Goal: Information Seeking & Learning: Learn about a topic

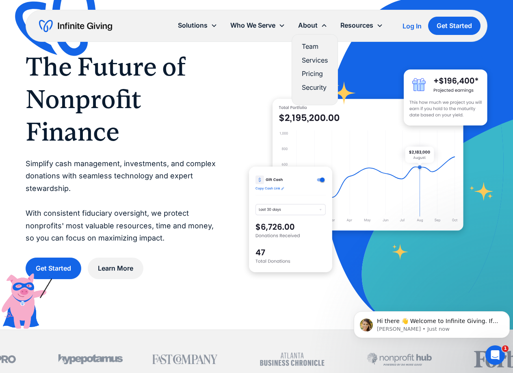
click at [310, 55] on link "Services" at bounding box center [315, 60] width 26 height 11
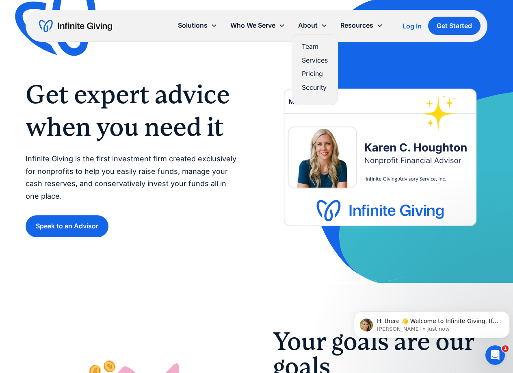
click at [308, 88] on link "Security" at bounding box center [315, 87] width 26 height 11
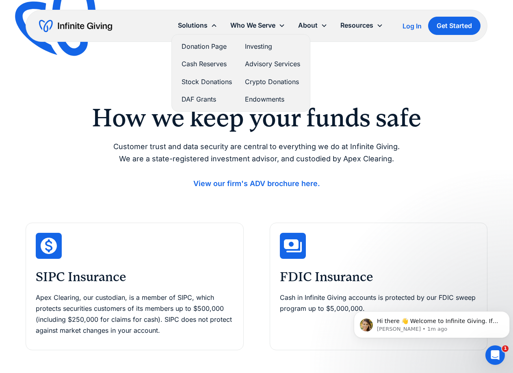
click at [189, 47] on link "Donation Page" at bounding box center [206, 46] width 50 height 11
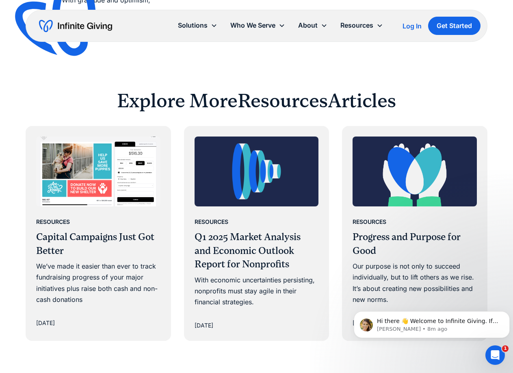
scroll to position [893, 0]
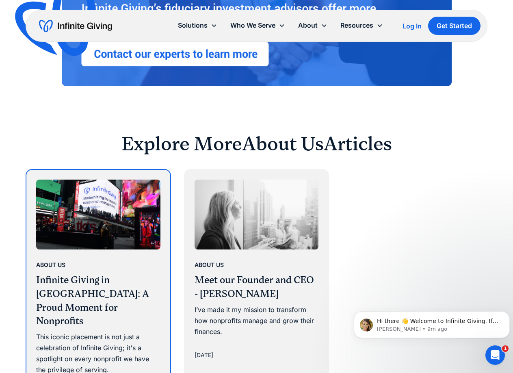
scroll to position [1055, 0]
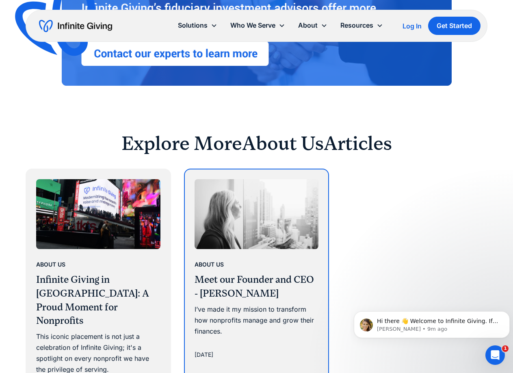
click at [260, 276] on h3 "Meet our Founder and CEO - [PERSON_NAME]" at bounding box center [256, 286] width 124 height 27
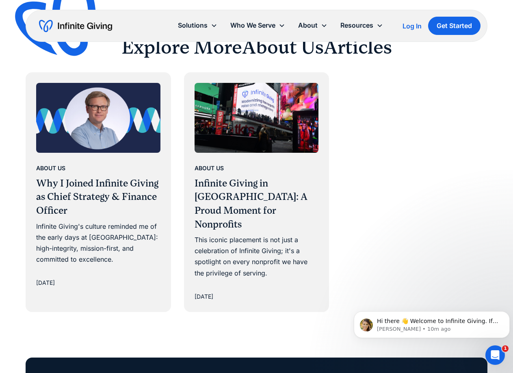
scroll to position [1583, 0]
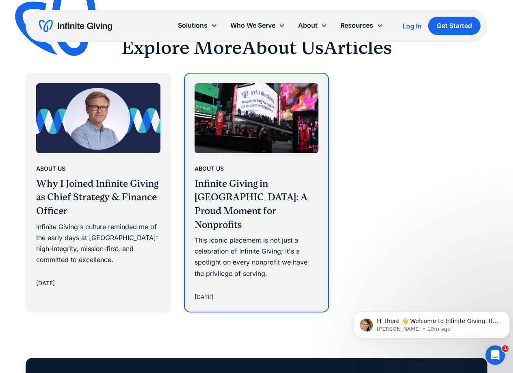
click at [219, 191] on h3 "Infinite Giving in [GEOGRAPHIC_DATA]: A Proud Moment for Nonprofits" at bounding box center [256, 204] width 124 height 54
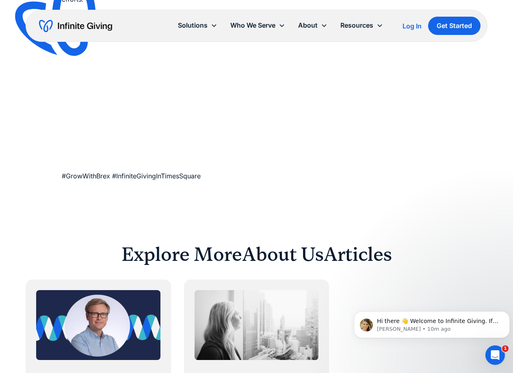
scroll to position [771, 0]
